Goal: Information Seeking & Learning: Learn about a topic

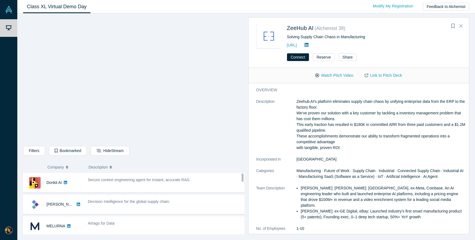
click at [264, 148] on dt "Description" at bounding box center [276, 128] width 40 height 58
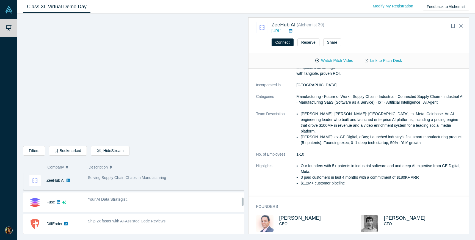
scroll to position [221, 0]
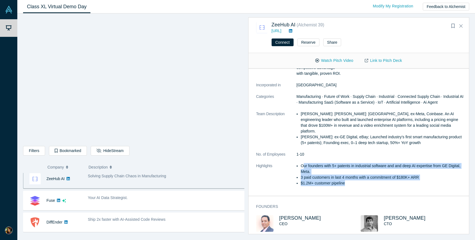
drag, startPoint x: 304, startPoint y: 158, endPoint x: 313, endPoint y: 184, distance: 27.5
click at [314, 184] on dl "Description Zeehub AI's platform eliminates supply chain chaos by unifying ente…" at bounding box center [360, 107] width 209 height 167
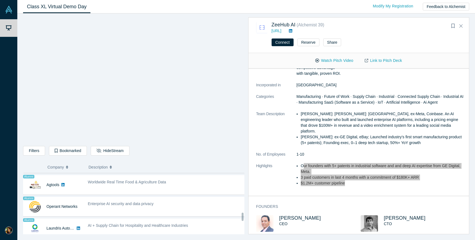
scroll to position [346, 0]
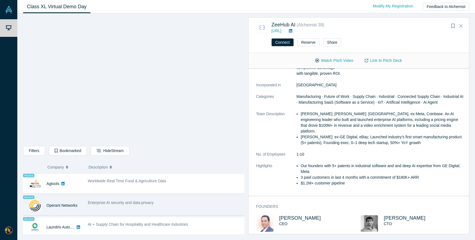
click at [127, 203] on span "Enterprise AI security and data privacy" at bounding box center [121, 202] width 66 height 4
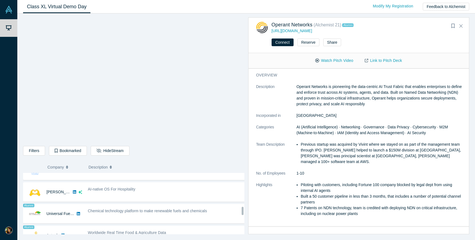
scroll to position [294, 0]
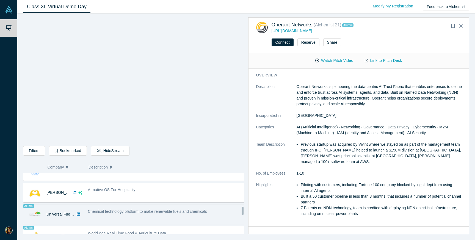
click at [125, 210] on span "Chemical technology platform to make renewable fuels and chemicals" at bounding box center [147, 211] width 119 height 4
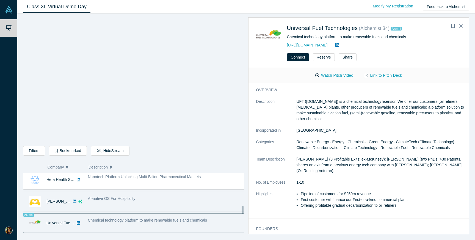
scroll to position [279, 0]
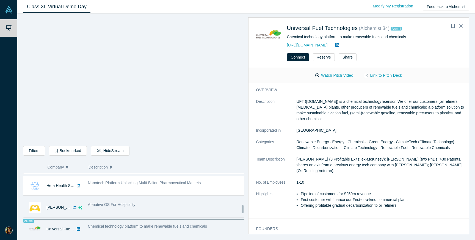
click at [137, 204] on div "AI-native OS For Hospitality" at bounding box center [166, 205] width 157 height 6
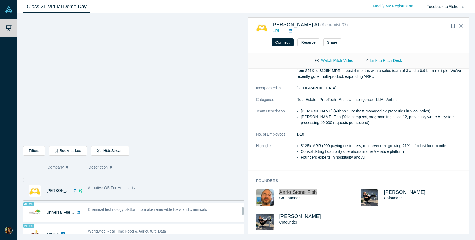
scroll to position [296, 0]
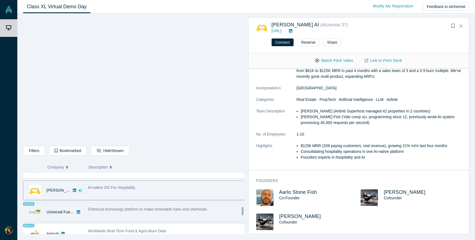
click at [180, 203] on div "Chemical technology platform to make renewable fuels and chemicals" at bounding box center [166, 211] width 163 height 17
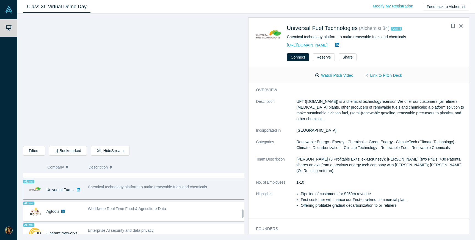
scroll to position [319, 0]
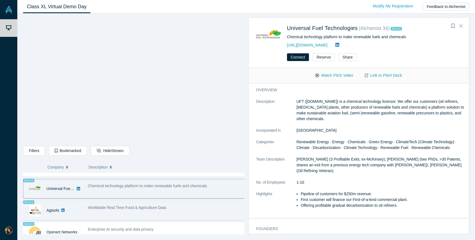
click at [133, 213] on div "Worldwide Real Time Food & Agriculture Data" at bounding box center [166, 210] width 163 height 17
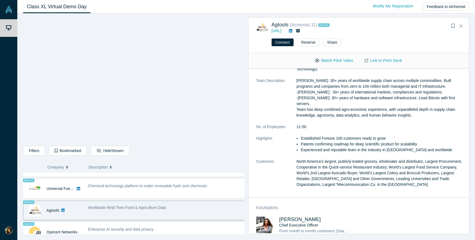
scroll to position [0, 0]
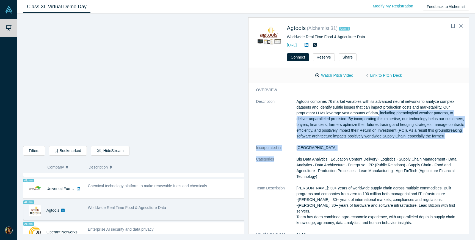
drag, startPoint x: 380, startPoint y: 113, endPoint x: 333, endPoint y: 160, distance: 66.2
click at [333, 160] on dl "Description Agtools combines 76 market variables with its advanced neural netwo…" at bounding box center [360, 200] width 209 height 202
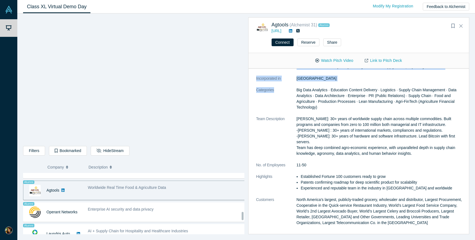
scroll to position [345, 0]
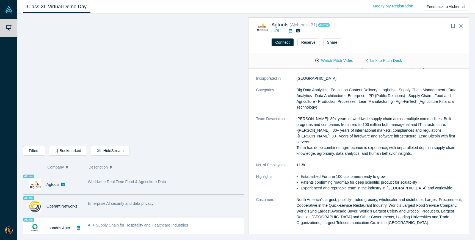
click at [151, 211] on div "Enterprise AI security and data privacy" at bounding box center [166, 206] width 163 height 17
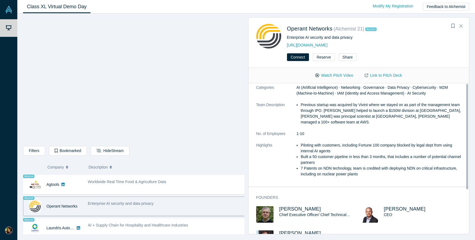
scroll to position [0, 0]
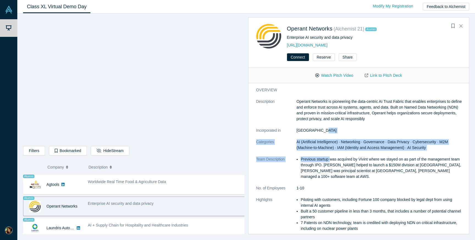
drag, startPoint x: 308, startPoint y: 134, endPoint x: 330, endPoint y: 161, distance: 34.9
click at [331, 160] on dl "Description Operant Networks is pioneering the data-centric AI Trust Fabric tha…" at bounding box center [360, 168] width 209 height 138
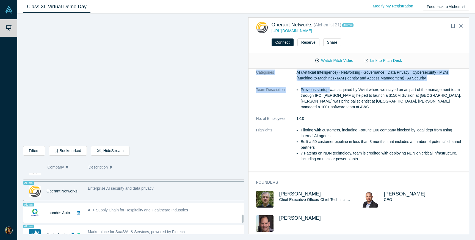
scroll to position [364, 0]
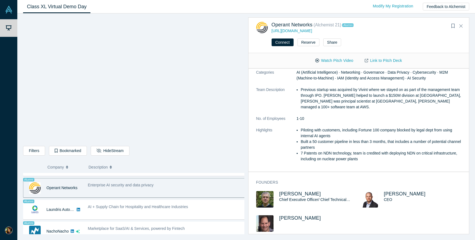
click at [310, 95] on li "Previous startup was acquired by Vivint where we stayed on as part of the manag…" at bounding box center [383, 98] width 165 height 23
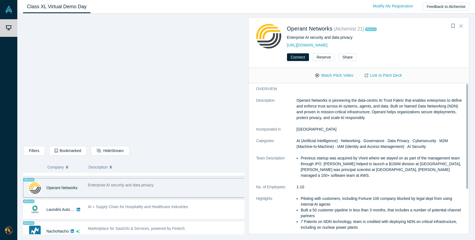
scroll to position [0, 0]
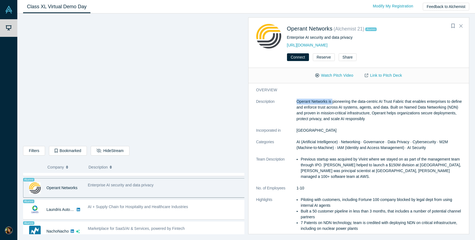
drag, startPoint x: 296, startPoint y: 100, endPoint x: 334, endPoint y: 101, distance: 37.1
click at [334, 101] on p "Operant Networks is pioneering the data-centric AI Trust Fabric that enables en…" at bounding box center [380, 110] width 169 height 23
click at [319, 100] on p "Operant Networks is pioneering the data-centric AI Trust Fabric that enables en…" at bounding box center [380, 110] width 169 height 23
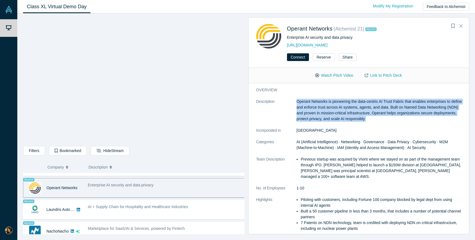
click at [319, 100] on p "Operant Networks is pioneering the data-centric AI Trust Fabric that enables en…" at bounding box center [380, 110] width 169 height 23
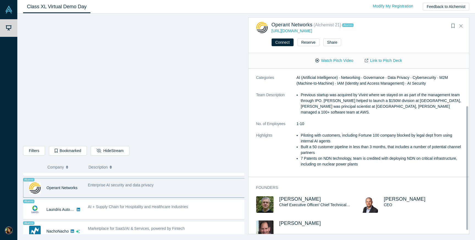
scroll to position [50, 0]
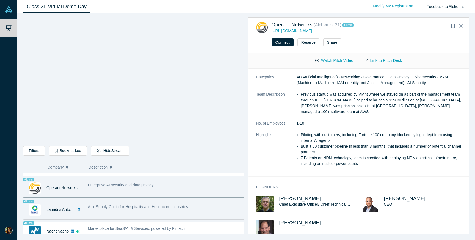
click at [111, 213] on div "AI + Supply Chain for Hospitality and Healthcare Industries" at bounding box center [166, 209] width 163 height 17
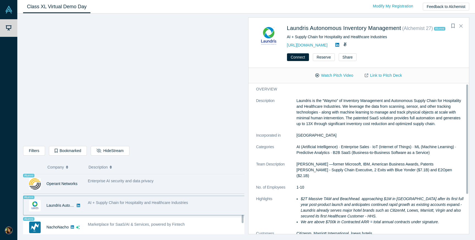
scroll to position [369, 0]
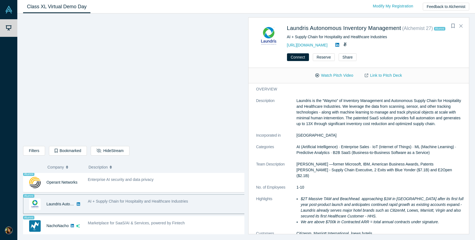
click at [198, 208] on div "AI + Supply Chain for Hospitality and Healthcare Industries" at bounding box center [166, 203] width 163 height 17
click at [177, 208] on div "AI + Supply Chain for Hospitality and Healthcare Industries" at bounding box center [166, 203] width 163 height 17
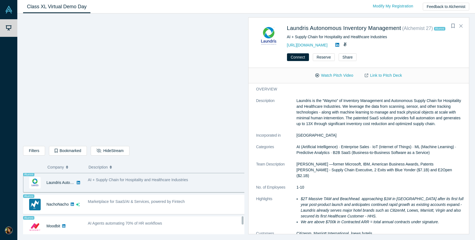
scroll to position [391, 0]
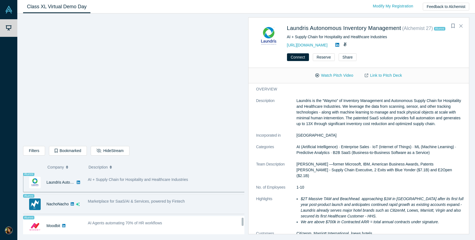
click at [171, 204] on div "Marketplace for SaaS/AI & Services, powered by Fintech" at bounding box center [166, 203] width 163 height 17
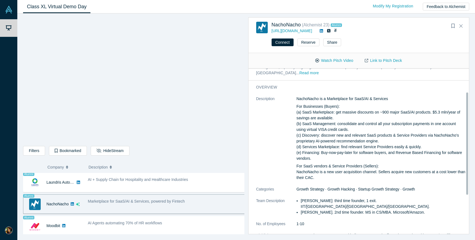
scroll to position [40, 0]
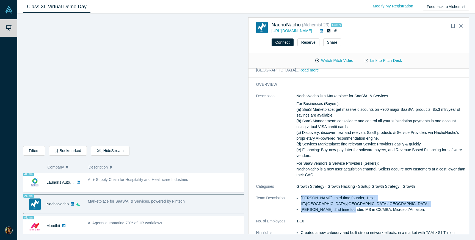
drag, startPoint x: 298, startPoint y: 197, endPoint x: 347, endPoint y: 205, distance: 49.9
click at [347, 205] on ul "[PERSON_NAME]: third time founder, 1 exit. IIT/[GEOGRAPHIC_DATA]/[GEOGRAPHIC_DA…" at bounding box center [380, 203] width 169 height 17
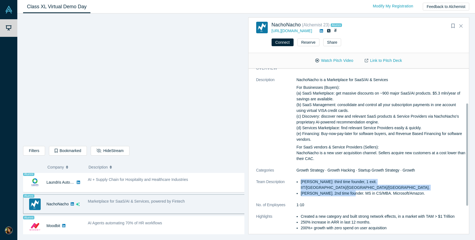
scroll to position [57, 0]
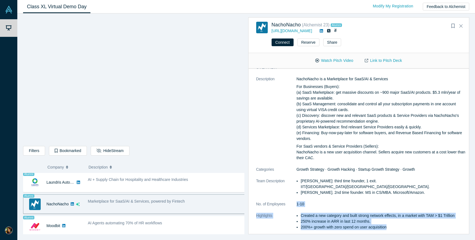
drag, startPoint x: 296, startPoint y: 197, endPoint x: 333, endPoint y: 227, distance: 47.1
click at [333, 227] on dl "Description NachoNacho is a Marketplace for SaaS/AI & Services For Businesses (…" at bounding box center [360, 156] width 209 height 160
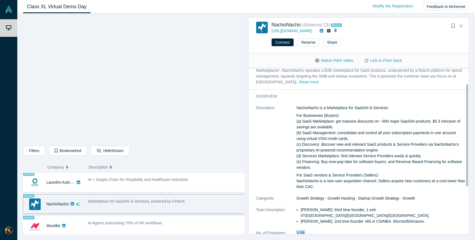
scroll to position [0, 0]
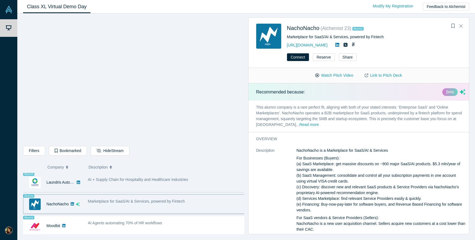
click at [159, 180] on span "AI + Supply Chain for Hospitality and Healthcare Industries" at bounding box center [138, 179] width 100 height 4
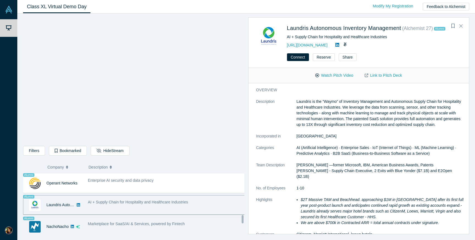
scroll to position [367, 0]
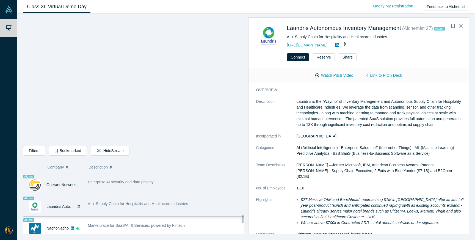
click at [153, 187] on div "Enterprise AI security and data privacy" at bounding box center [166, 184] width 163 height 17
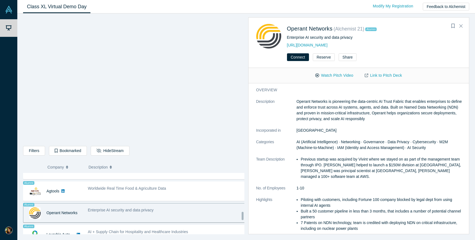
scroll to position [336, 0]
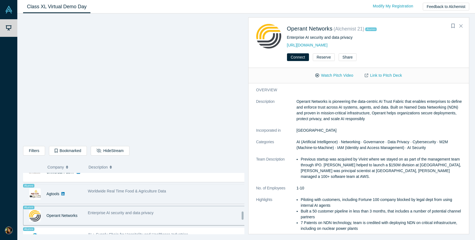
click at [152, 191] on span "Worldwide Real Time Food & Agriculture Data" at bounding box center [127, 191] width 78 height 4
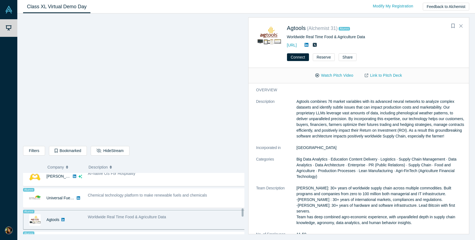
scroll to position [308, 0]
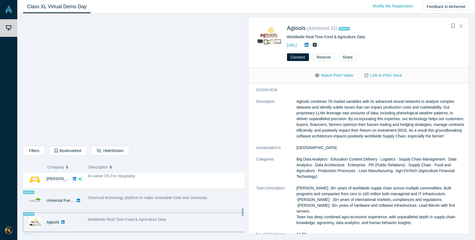
click at [150, 204] on div "Chemical technology platform to make renewable fuels and chemicals" at bounding box center [166, 200] width 163 height 17
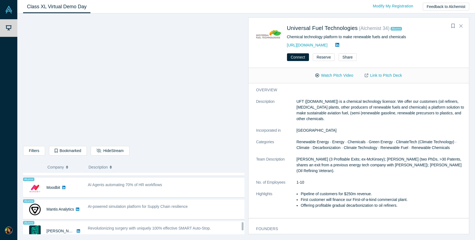
scroll to position [430, 0]
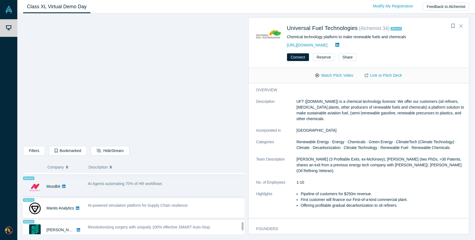
click at [147, 180] on div "AI Agents automating 70% of HR workflows" at bounding box center [166, 186] width 163 height 17
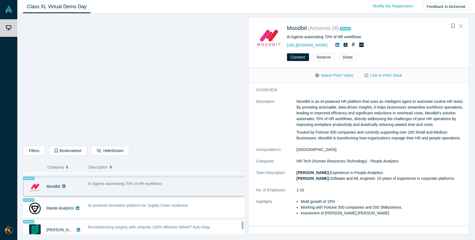
scroll to position [409, 0]
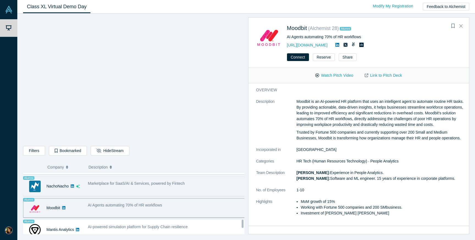
click at [144, 193] on div "Marketplace for SaaS/AI & Services, powered by Fintech" at bounding box center [166, 185] width 163 height 17
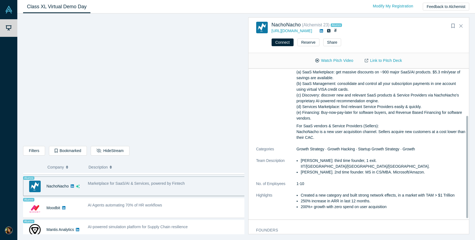
scroll to position [101, 0]
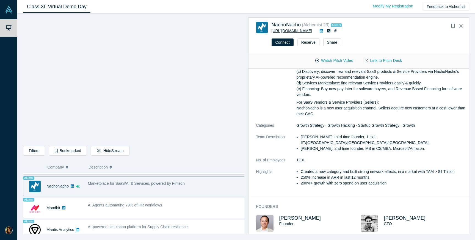
drag, startPoint x: 317, startPoint y: 31, endPoint x: 271, endPoint y: 29, distance: 45.9
click at [271, 29] on div "NachoNacho ( Alchemist 23 ) Alumni [URL][DOMAIN_NAME]" at bounding box center [359, 28] width 207 height 12
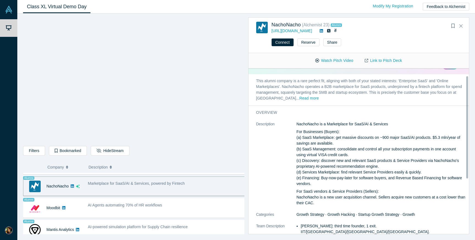
scroll to position [0, 0]
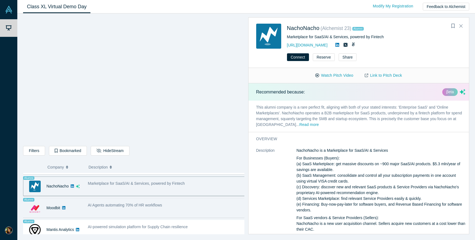
click at [101, 211] on div "AI Agents automating 70% of HR workflows" at bounding box center [166, 207] width 163 height 17
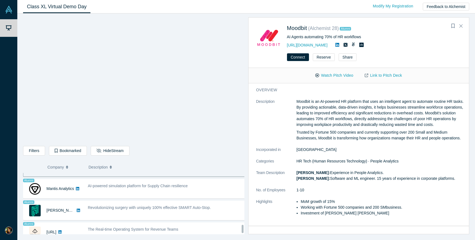
scroll to position [460, 0]
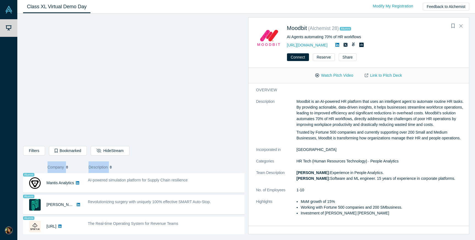
drag, startPoint x: 144, startPoint y: 158, endPoint x: 150, endPoint y: 161, distance: 7.5
click at [150, 161] on div "Filters AI Artificial Intelligence B2B SaaS AI (Artificial Intelligence) Data A…" at bounding box center [133, 125] width 221 height 217
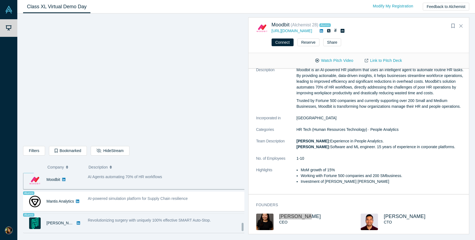
scroll to position [437, 0]
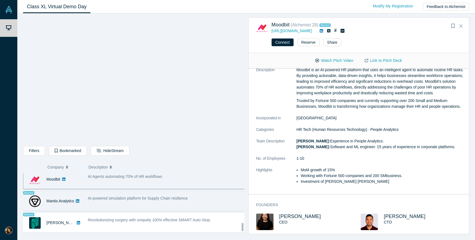
click at [165, 202] on div "AI-powered simulation platform for Supply Chain resilience" at bounding box center [166, 200] width 163 height 17
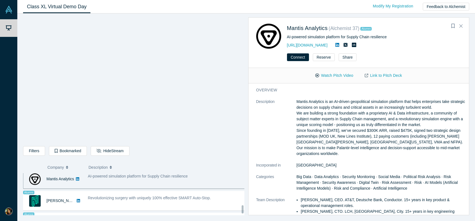
scroll to position [479, 0]
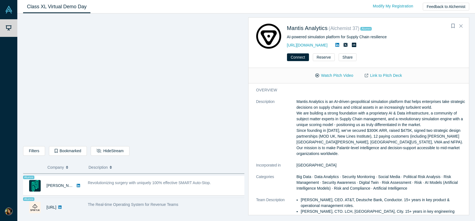
click at [176, 202] on span "The Real-time Operating System for Revenue Teams" at bounding box center [133, 204] width 90 height 4
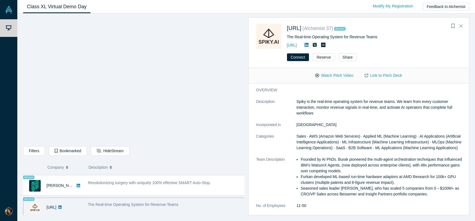
click at [163, 202] on span "The Real-time Operating System for Revenue Teams" at bounding box center [133, 204] width 90 height 4
click at [127, 197] on div "Alumni [URL] The Real-time Operating System for Revenue Teams - Founded by AI P…" at bounding box center [135, 207] width 225 height 20
click at [128, 202] on span "The Real-time Operating System for Revenue Teams" at bounding box center [133, 204] width 90 height 4
click at [143, 206] on div "The Real-time Operating System for Revenue Teams" at bounding box center [166, 206] width 163 height 17
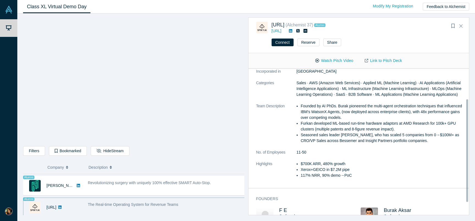
scroll to position [43, 0]
